Goal: Information Seeking & Learning: Learn about a topic

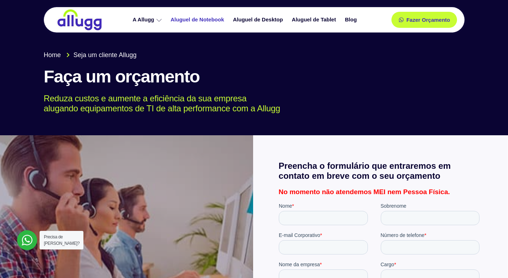
click at [191, 18] on link "Aluguel de Notebook" at bounding box center [198, 20] width 62 height 12
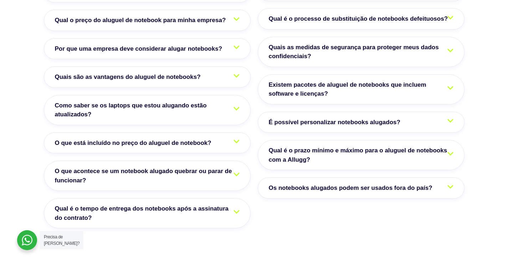
scroll to position [1247, 0]
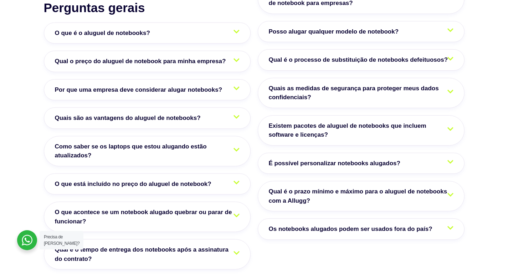
click at [215, 57] on span "Qual o preço do aluguel de notebook para minha empresa?" at bounding box center [142, 61] width 175 height 9
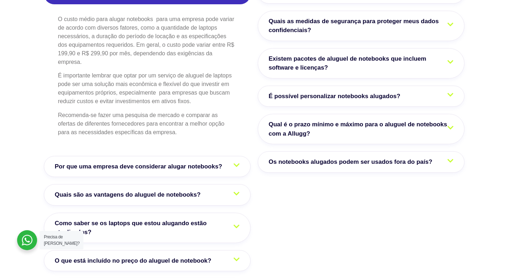
scroll to position [1318, 0]
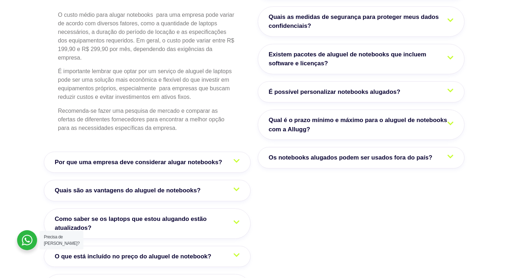
click at [315, 81] on link "É possível personalizar notebooks alugados?" at bounding box center [361, 91] width 207 height 21
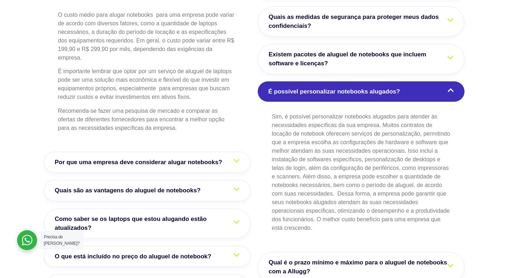
click at [315, 87] on span "É possível personalizar notebooks alugados?" at bounding box center [335, 91] width 135 height 9
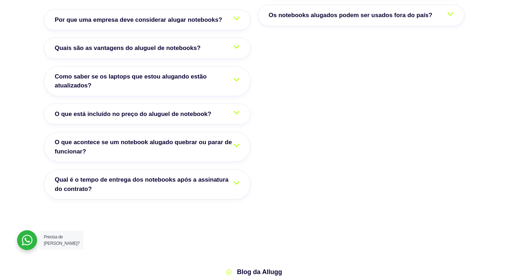
scroll to position [1461, 0]
click at [227, 72] on span "Como saber se os laptops que estou alugando estão atualizados?" at bounding box center [147, 81] width 185 height 18
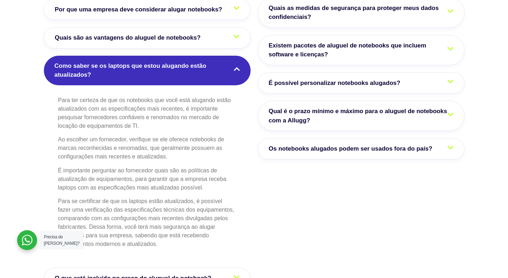
scroll to position [1317, 0]
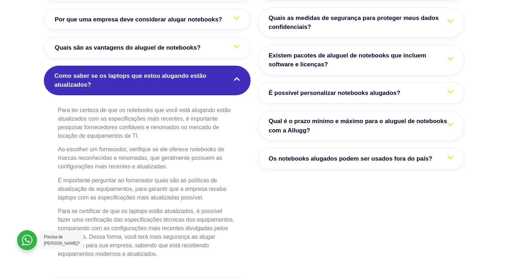
click at [227, 71] on span "Como saber se os laptops que estou alugando estão atualizados?" at bounding box center [147, 80] width 185 height 18
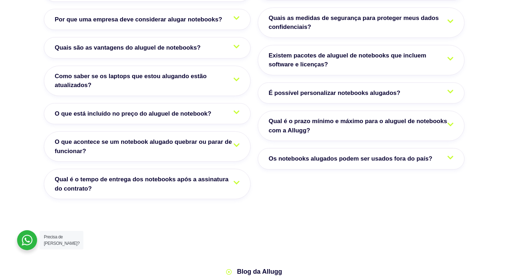
click at [198, 175] on span "Qual é o tempo de entrega dos notebooks após a assinatura do contrato?" at bounding box center [147, 184] width 185 height 18
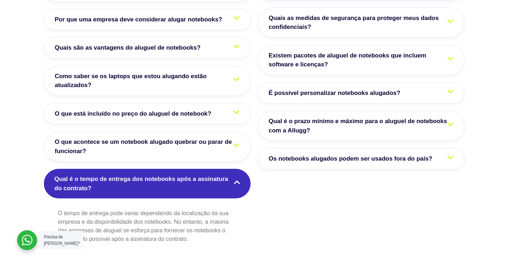
click at [198, 174] on span "Qual é o tempo de entrega dos notebooks após a assinatura do contrato?" at bounding box center [147, 183] width 185 height 18
